Goal: Task Accomplishment & Management: Use online tool/utility

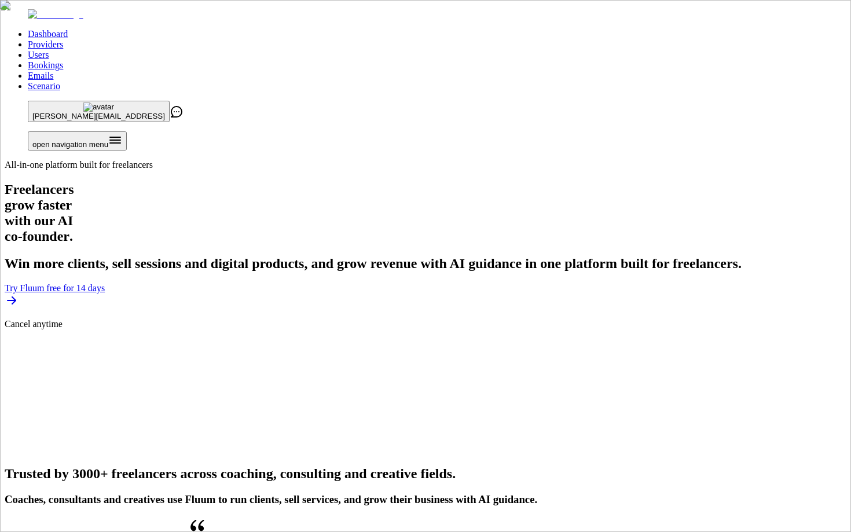
click at [49, 50] on link "Users" at bounding box center [38, 55] width 21 height 10
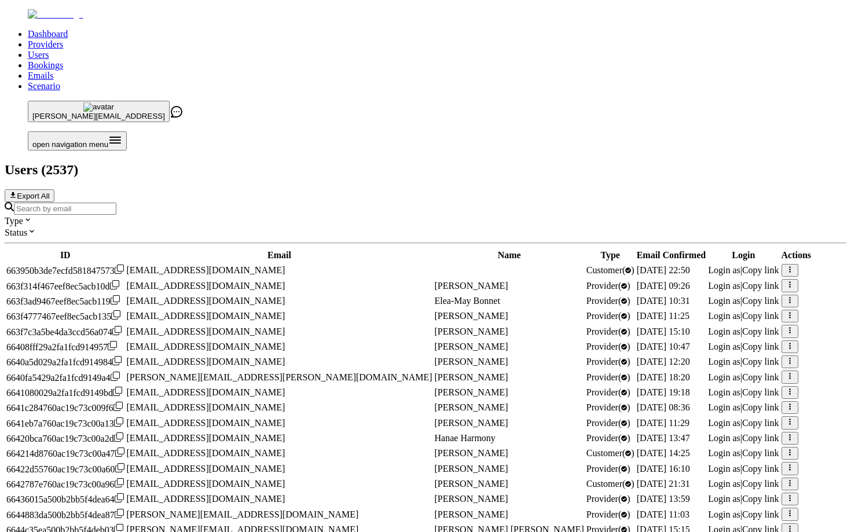
click at [116, 203] on input "Search by email" at bounding box center [65, 209] width 102 height 12
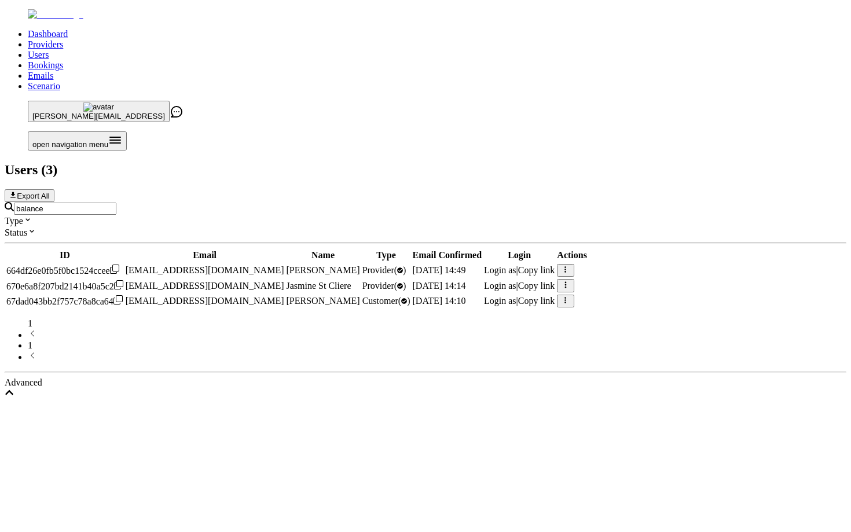
click at [116, 203] on input "balance" at bounding box center [65, 209] width 102 height 12
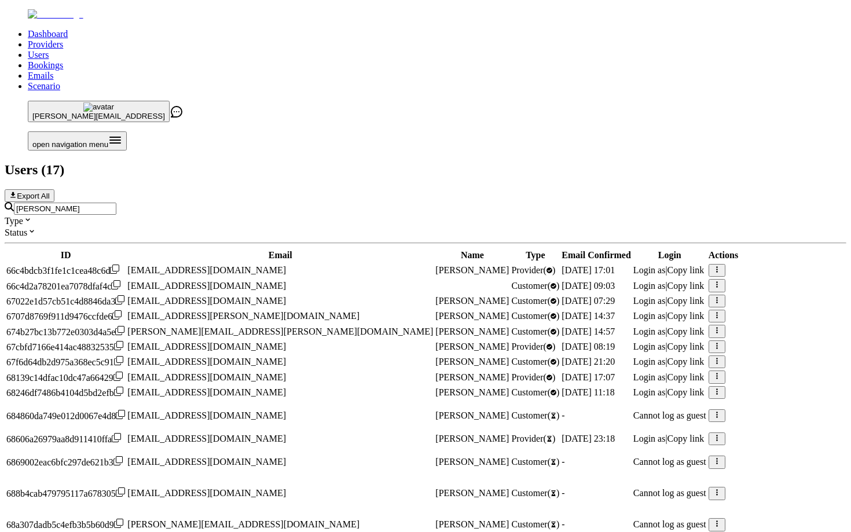
scroll to position [300, 0]
type input "rebecca"
click at [633, 372] on span "Login as" at bounding box center [649, 377] width 32 height 10
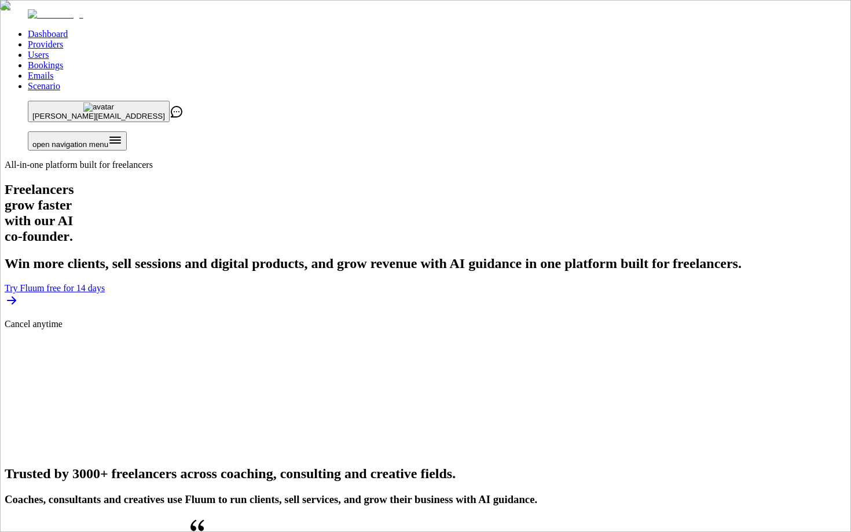
click at [49, 50] on link "Users" at bounding box center [38, 55] width 21 height 10
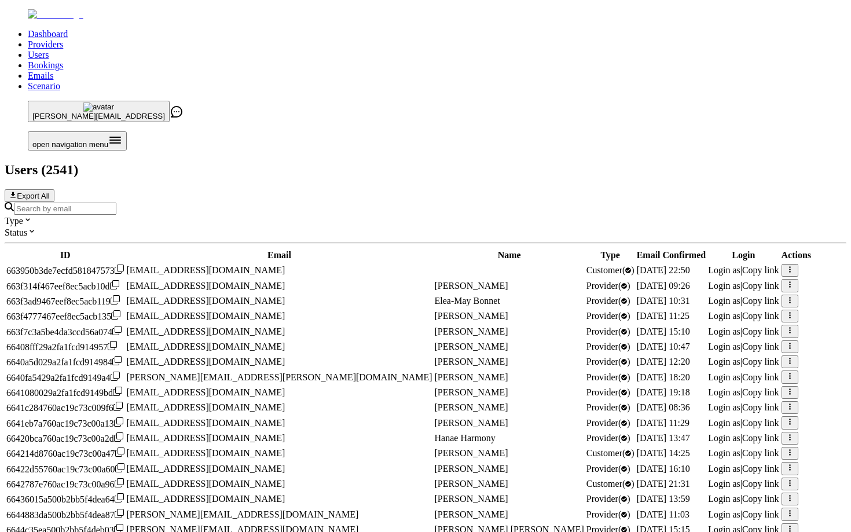
click at [116, 203] on input "Search by email" at bounding box center [65, 209] width 102 height 12
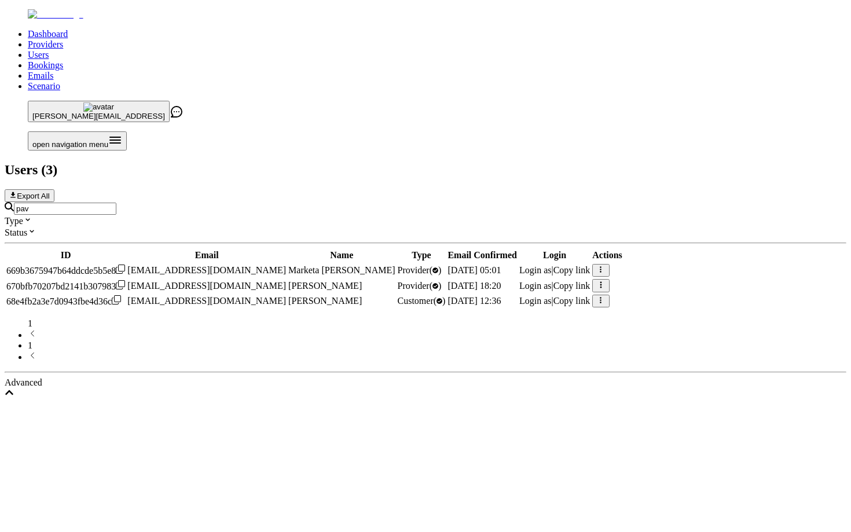
type input "pav"
click at [552, 281] on span "Login as" at bounding box center [535, 286] width 32 height 10
click at [116, 203] on input "pav" at bounding box center [65, 209] width 102 height 12
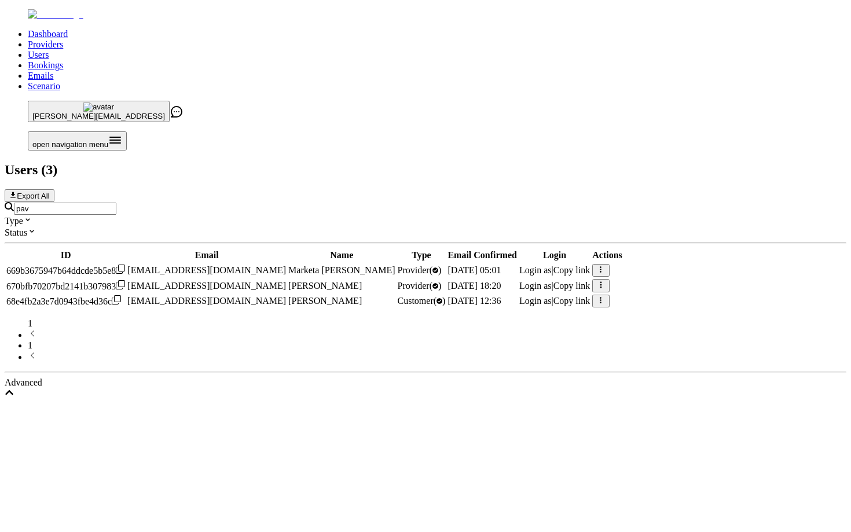
click at [116, 203] on input "pav" at bounding box center [65, 209] width 102 height 12
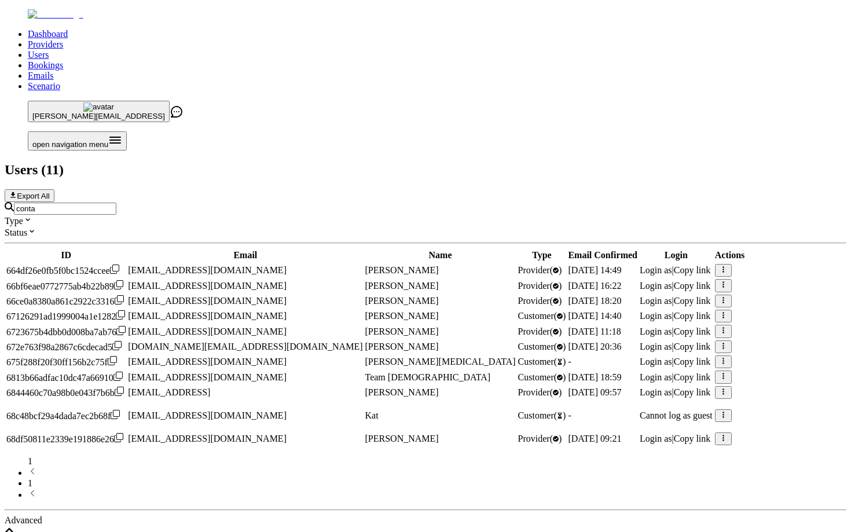
type input "contact@fluum.ai"
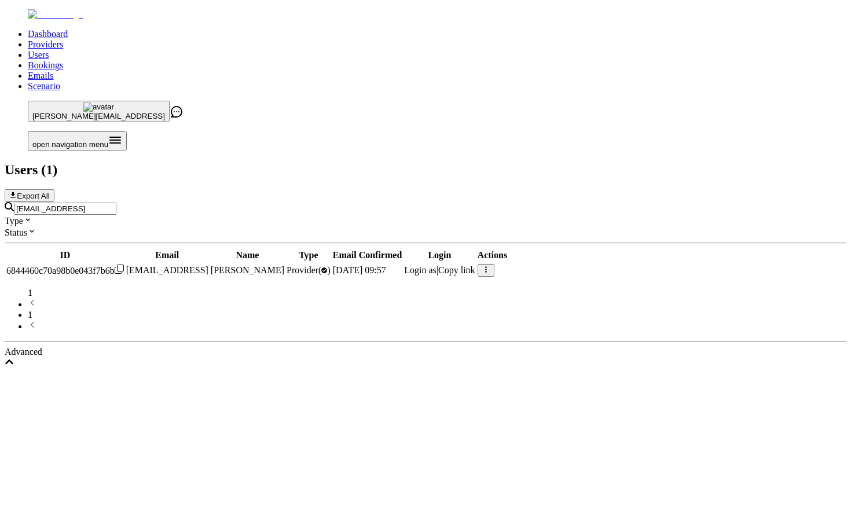
click at [437, 265] on span "Login as" at bounding box center [420, 270] width 32 height 10
